Goal: Transaction & Acquisition: Purchase product/service

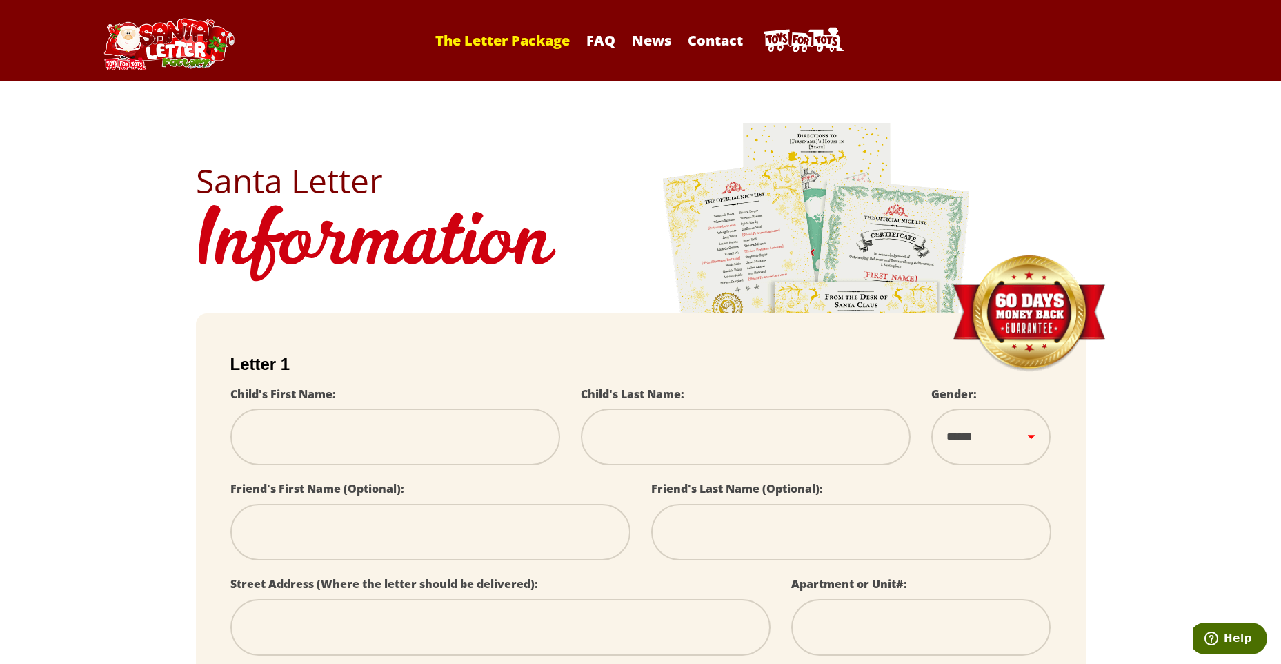
click at [543, 38] on link "The Letter Package" at bounding box center [502, 40] width 148 height 19
select select
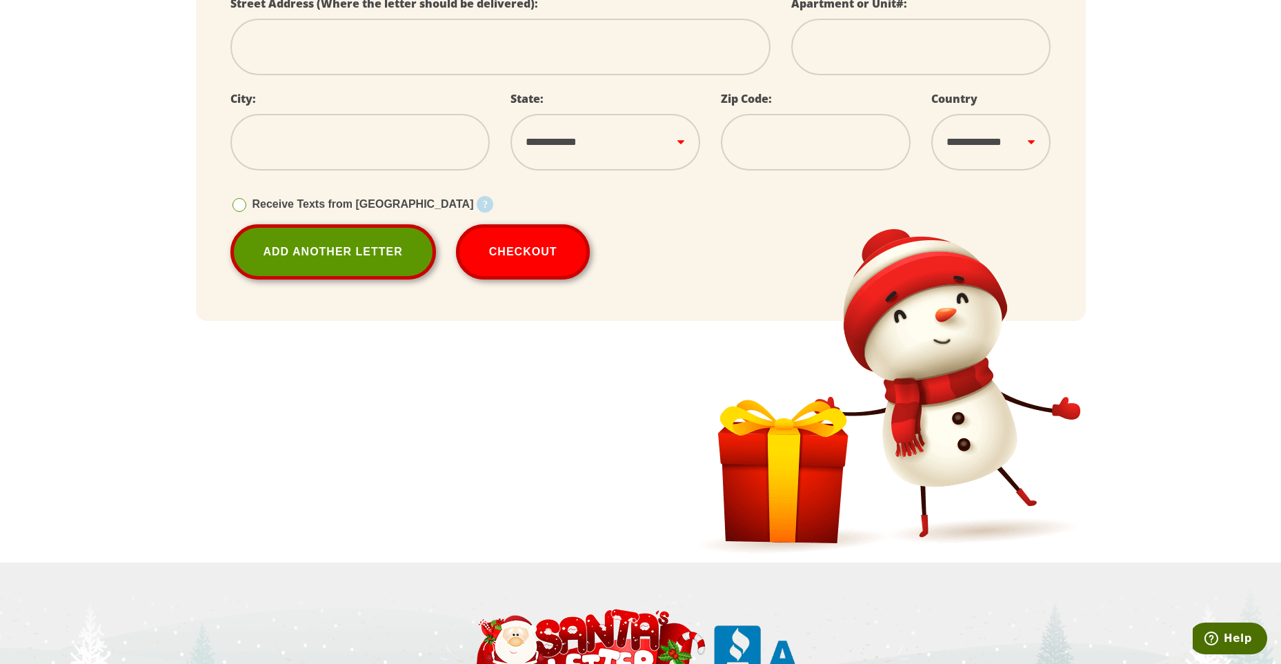
scroll to position [607, 0]
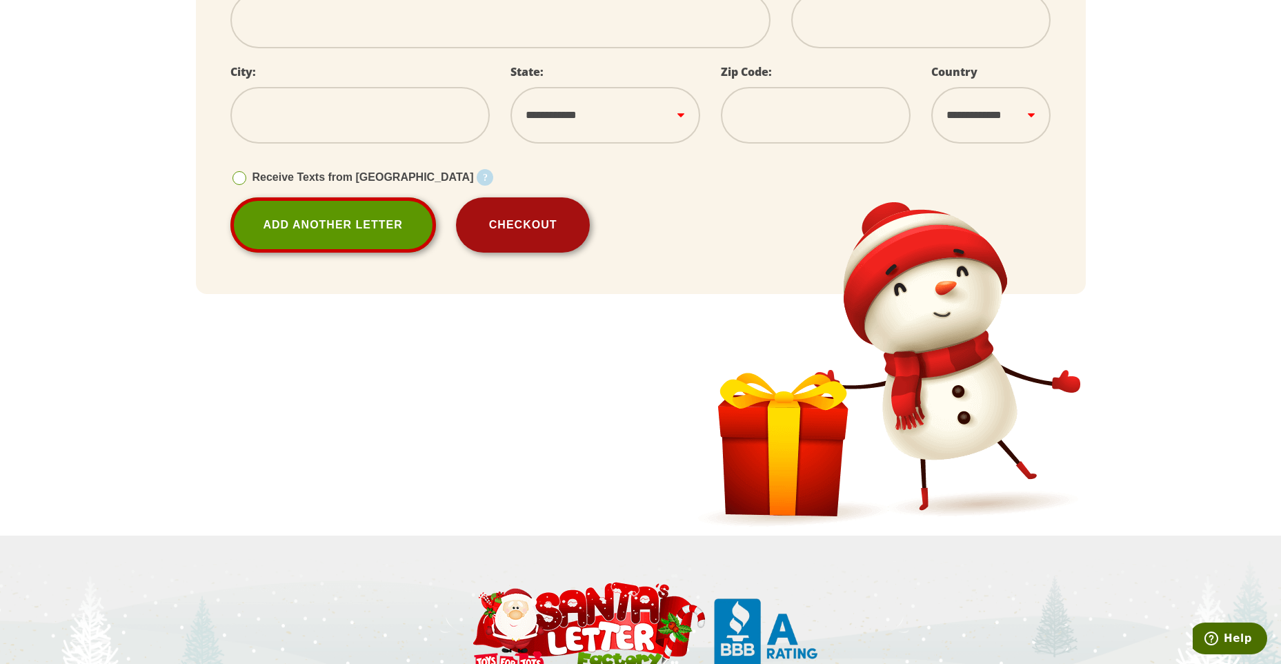
click at [481, 229] on button "Checkout" at bounding box center [523, 224] width 134 height 55
select select
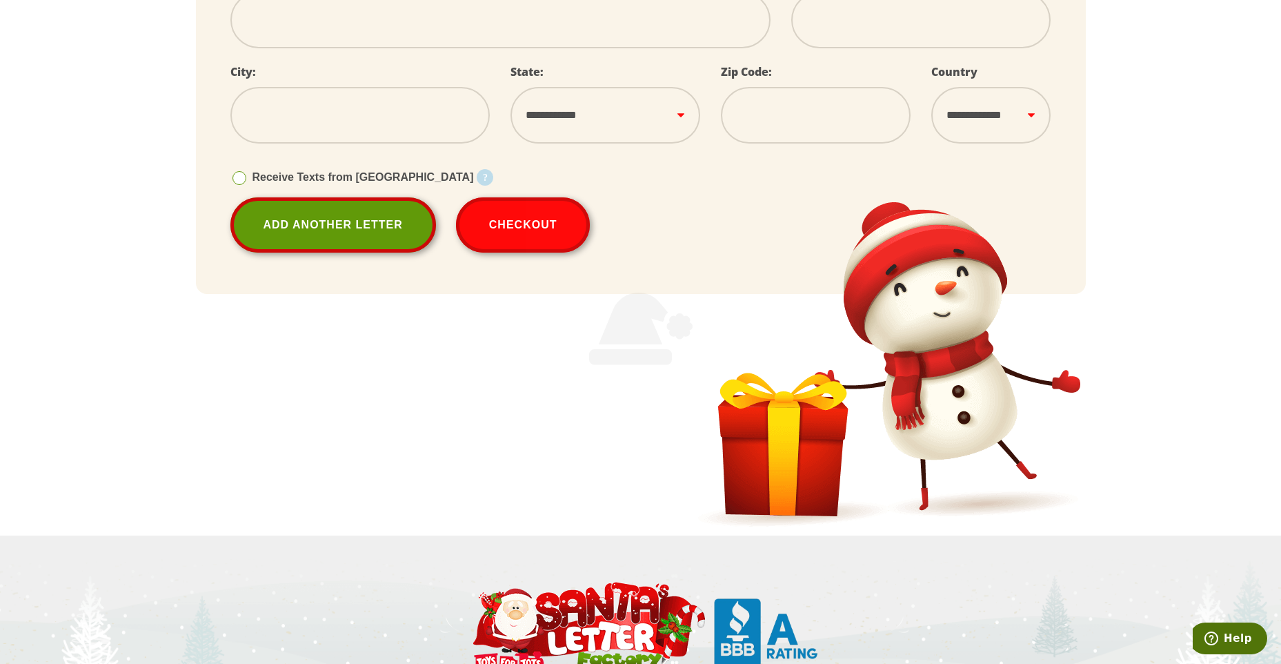
select select
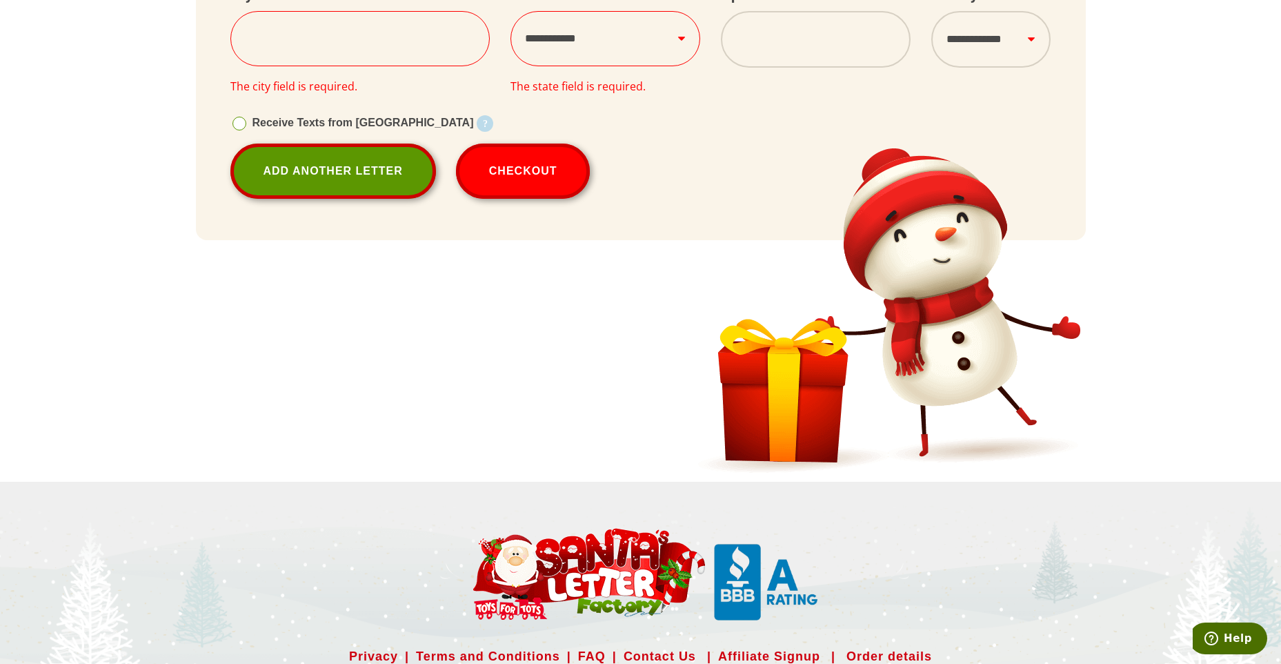
scroll to position [804, 0]
